Goal: Transaction & Acquisition: Purchase product/service

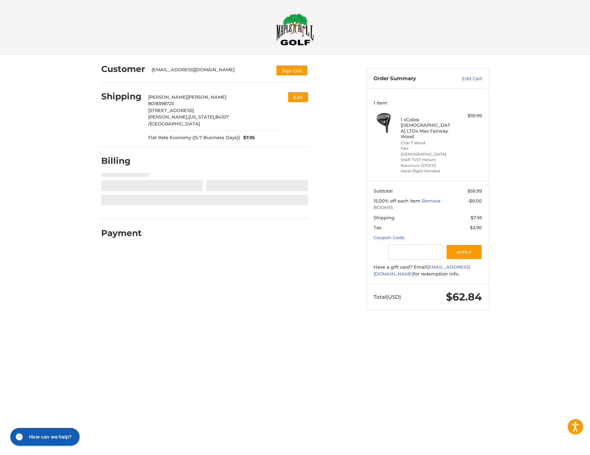
select select "**"
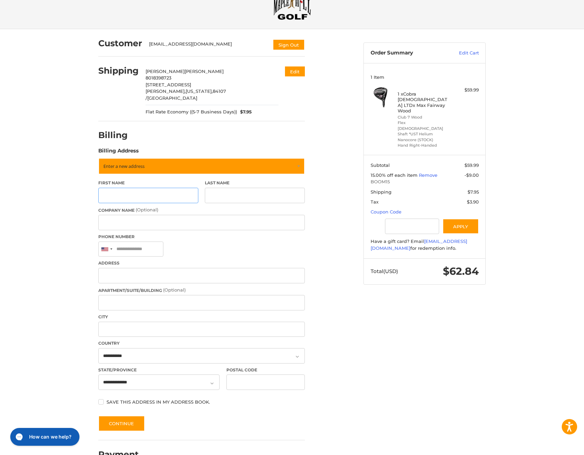
scroll to position [38, 0]
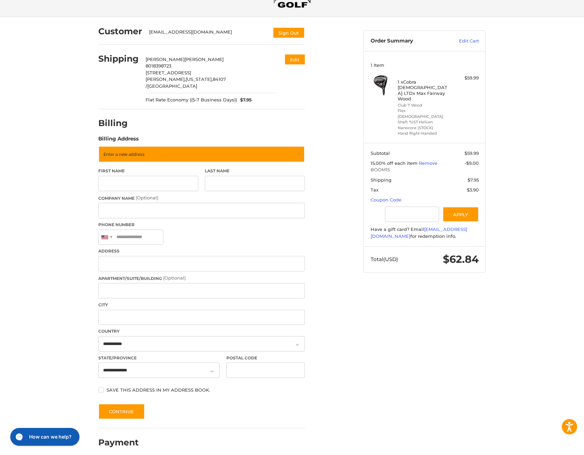
click at [0, 455] on div at bounding box center [0, 461] width 0 height 0
click at [526, 455] on div at bounding box center [292, 461] width 584 height 0
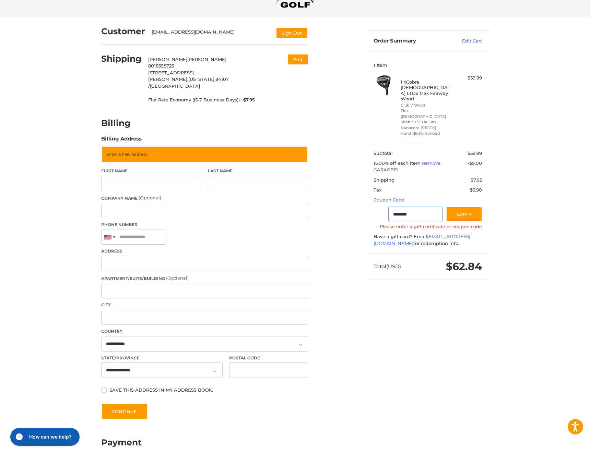
type input "*********"
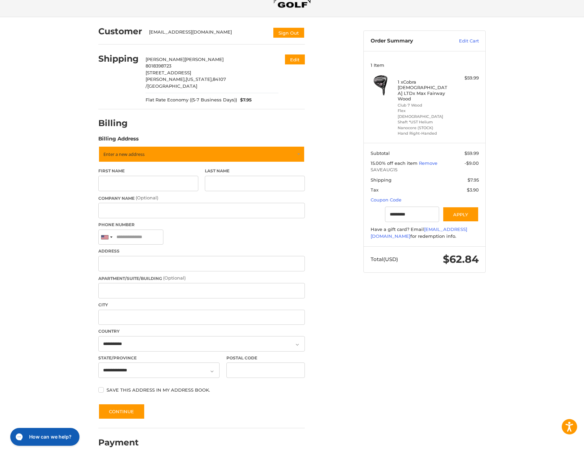
click at [324, 455] on div at bounding box center [292, 461] width 584 height 0
click at [538, 90] on div "Customer [EMAIL_ADDRESS][DOMAIN_NAME] Sign Out Shipping [PERSON_NAME] 801839872…" at bounding box center [292, 239] width 584 height 444
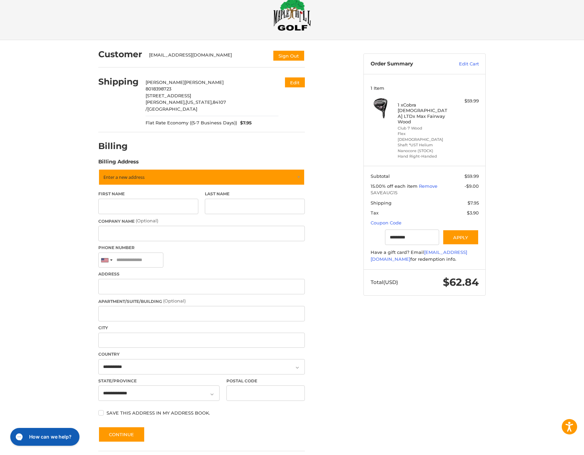
scroll to position [0, 0]
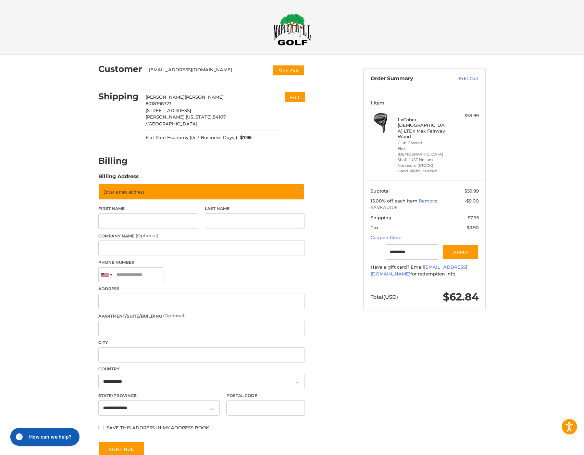
click at [289, 30] on img at bounding box center [293, 29] width 38 height 32
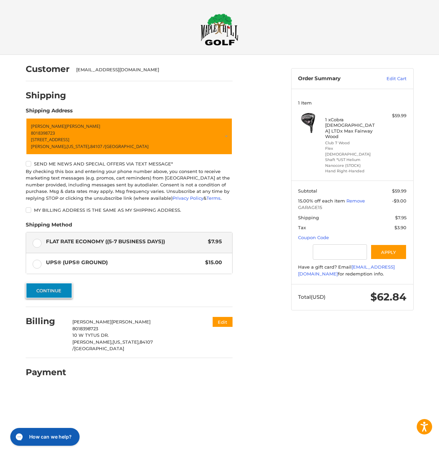
click at [63, 294] on button "Continue" at bounding box center [49, 291] width 47 height 16
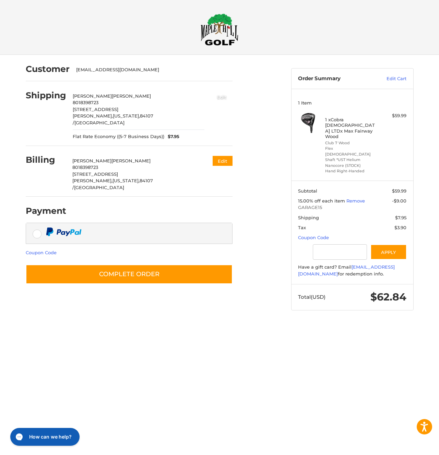
click at [224, 96] on button "Edit" at bounding box center [221, 96] width 21 height 11
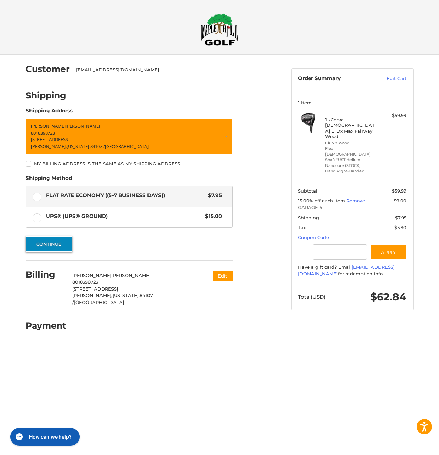
click at [56, 244] on button "Continue" at bounding box center [49, 244] width 47 height 16
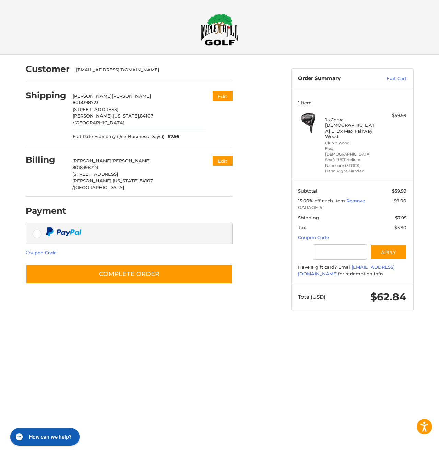
click at [228, 29] on img at bounding box center [220, 29] width 38 height 32
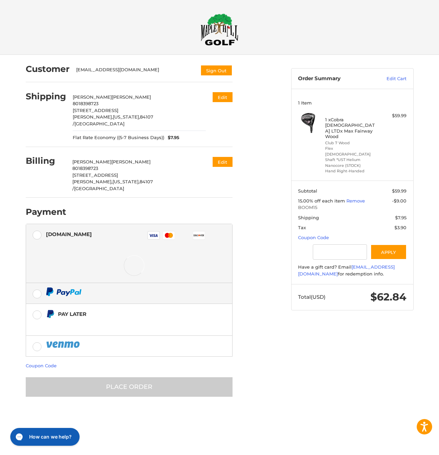
click at [151, 288] on div at bounding box center [134, 292] width 176 height 9
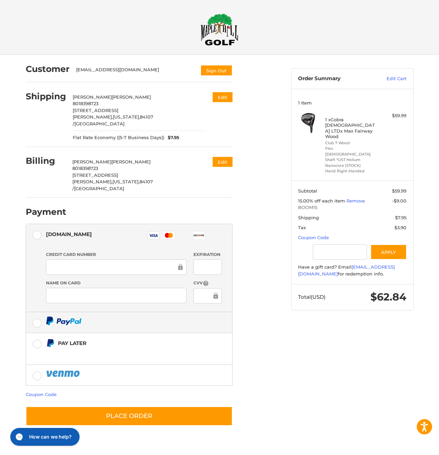
click at [39, 312] on label at bounding box center [129, 322] width 206 height 21
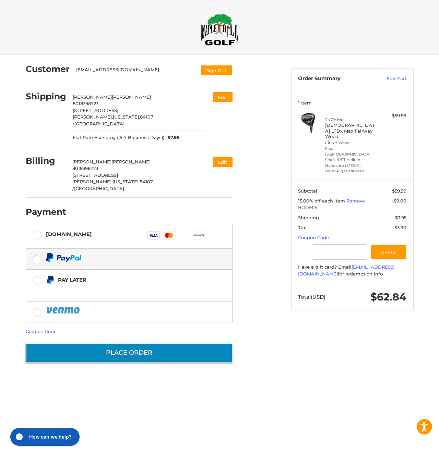
click at [189, 347] on button "Place Order" at bounding box center [129, 353] width 207 height 20
